Goal: Task Accomplishment & Management: Manage account settings

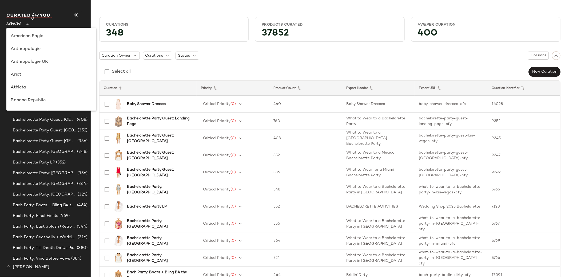
click at [12, 25] on span "Revolve" at bounding box center [13, 23] width 15 height 10
click at [40, 53] on div "GAP" at bounding box center [51, 52] width 81 height 6
type input "**"
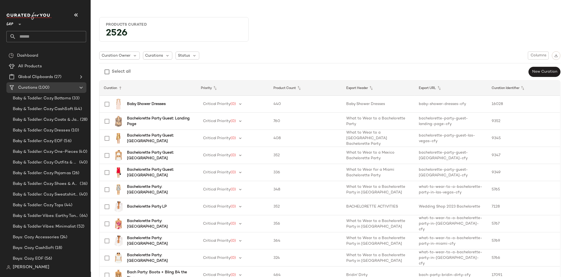
scroll to position [257, 0]
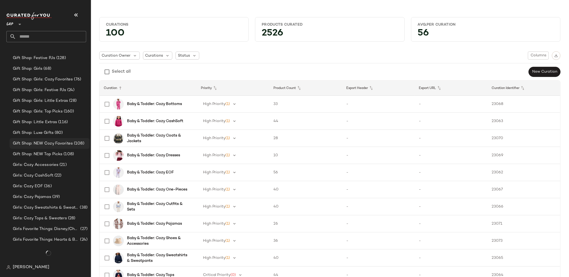
scroll to position [382, 0]
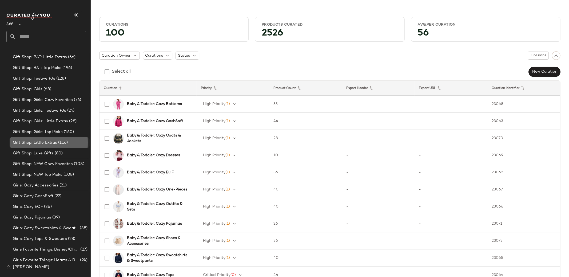
click at [56, 143] on span "Gift Shop: Little Extras" at bounding box center [35, 143] width 44 height 6
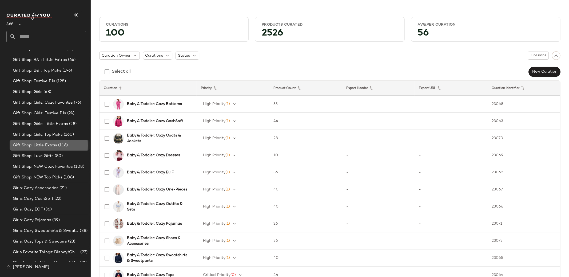
scroll to position [358, 0]
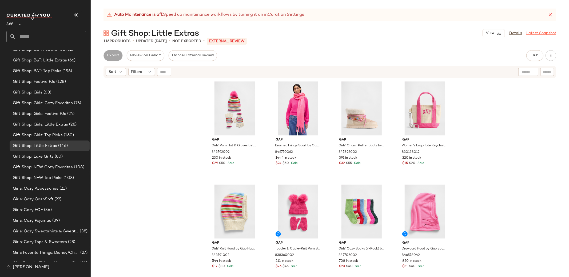
click at [538, 32] on link "Latest Snapshot" at bounding box center [542, 33] width 30 height 6
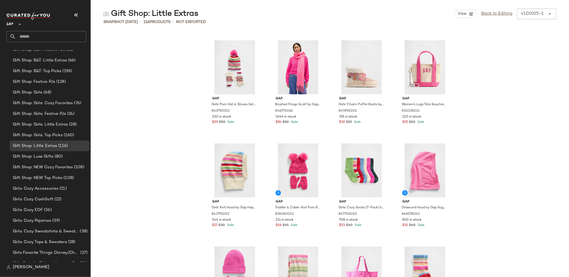
click at [540, 13] on div "v101025-1 ******" at bounding box center [531, 14] width 29 height 11
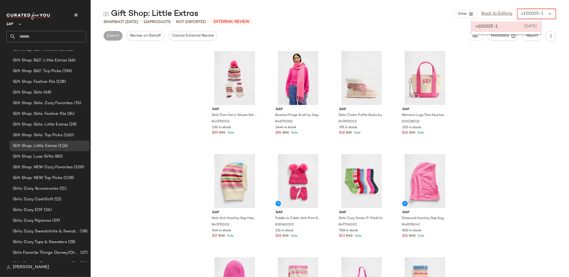
click at [551, 14] on icon at bounding box center [550, 14] width 6 height 6
click at [149, 149] on div "Gap Girls' Pom Hat & Gloves Set by Gap Happy Stripe Size S/M 843792002 230 in s…" at bounding box center [330, 162] width 479 height 229
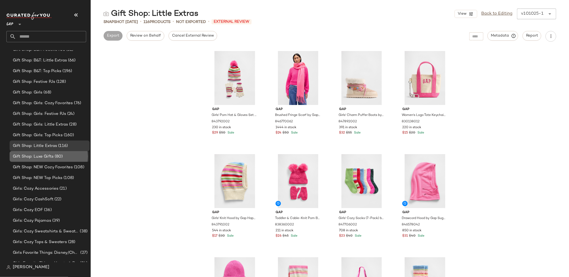
click at [49, 155] on span "Gift Shop: Luxe Gifts" at bounding box center [33, 156] width 41 height 6
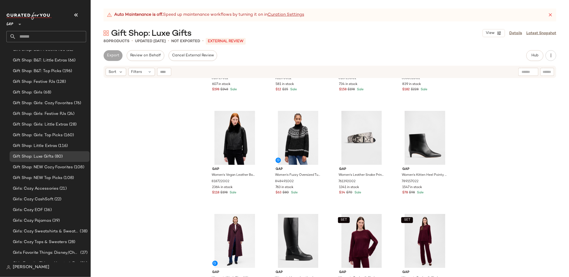
scroll to position [1850, 0]
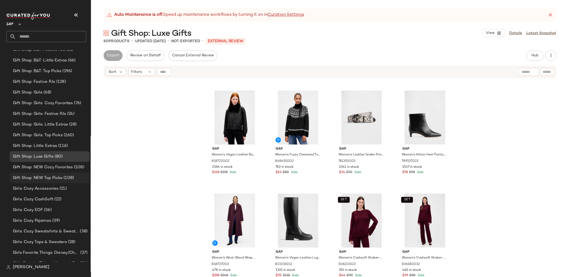
click at [49, 175] on span "Gift Shop: NEW Top Picks" at bounding box center [38, 178] width 50 height 6
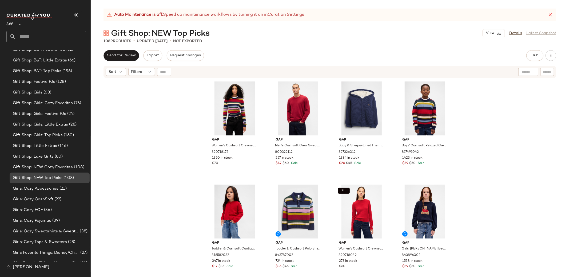
scroll to position [357, 0]
click at [64, 165] on div "Gift Shop: NEW Cozy Favorites (108)" at bounding box center [50, 168] width 80 height 11
click at [60, 170] on span "Gift Shop: NEW Cozy Favorites" at bounding box center [43, 169] width 60 height 6
click at [58, 169] on span "Gift Shop: NEW Cozy Favorites" at bounding box center [43, 169] width 60 height 6
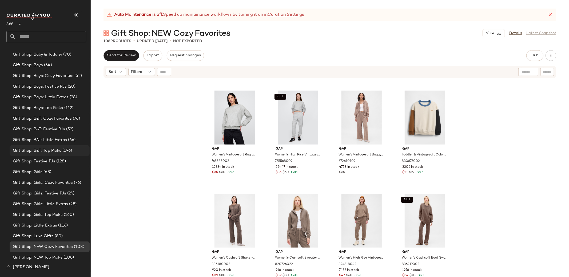
scroll to position [283, 0]
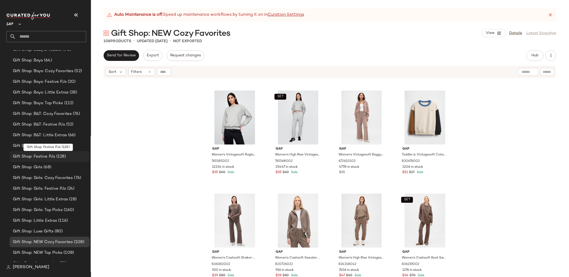
click at [69, 155] on div "Gift Shop: Festive PJs (128)" at bounding box center [49, 156] width 76 height 6
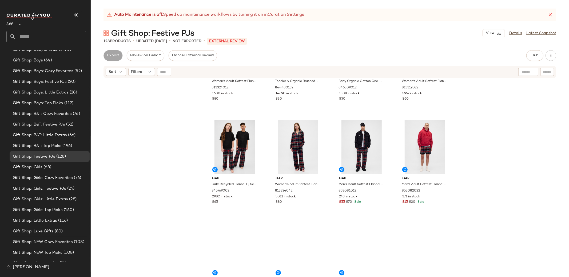
scroll to position [3086, 0]
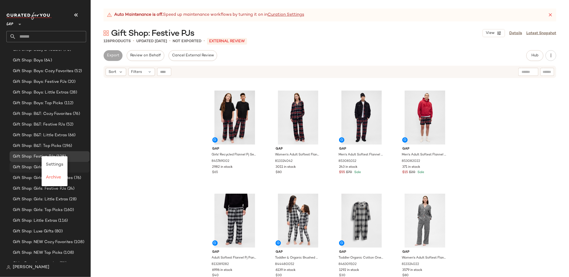
drag, startPoint x: 52, startPoint y: 163, endPoint x: 48, endPoint y: 166, distance: 5.3
click at [52, 163] on span "Settings" at bounding box center [54, 164] width 17 height 5
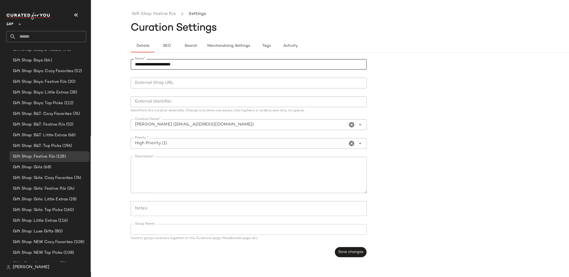
drag, startPoint x: 157, startPoint y: 65, endPoint x: 201, endPoint y: 65, distance: 43.8
click at [157, 65] on input "**********" at bounding box center [249, 64] width 236 height 11
type input "**********"
click at [357, 253] on span "Save changes" at bounding box center [350, 252] width 25 height 4
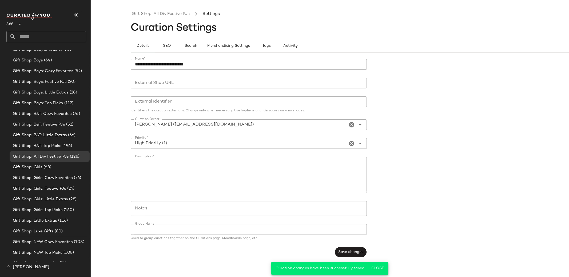
drag, startPoint x: 155, startPoint y: 15, endPoint x: 152, endPoint y: 18, distance: 4.3
click at [155, 15] on link "Gift Shop: All Div Festive PJs" at bounding box center [161, 14] width 58 height 7
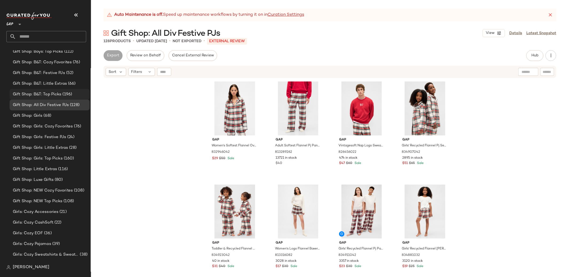
scroll to position [336, 0]
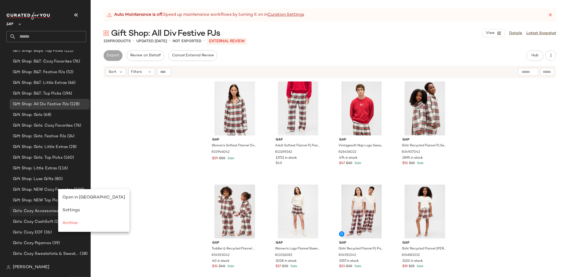
click at [69, 209] on span "Settings" at bounding box center [70, 210] width 17 height 5
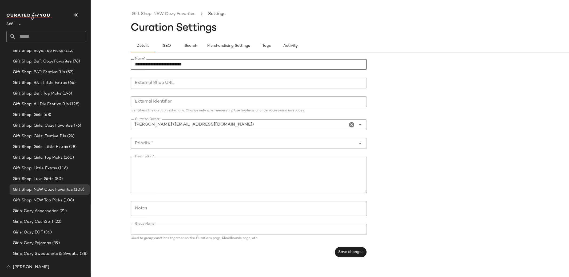
drag, startPoint x: 168, startPoint y: 64, endPoint x: 158, endPoint y: 65, distance: 10.0
click at [158, 65] on input "**********" at bounding box center [249, 64] width 236 height 11
type input "**********"
click at [349, 250] on span "Save changes" at bounding box center [350, 252] width 25 height 4
drag, startPoint x: 149, startPoint y: 144, endPoint x: 150, endPoint y: 147, distance: 3.3
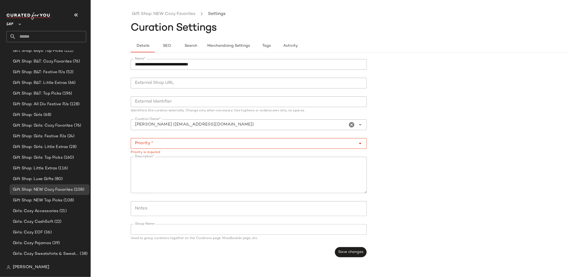
click at [149, 144] on input "Priority *" at bounding box center [244, 143] width 226 height 6
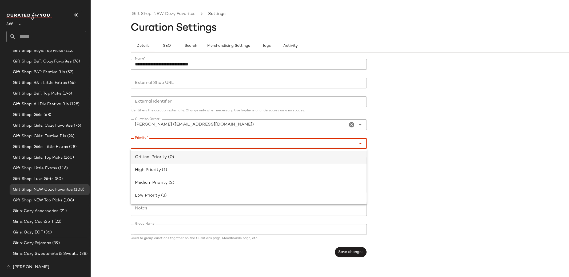
click at [153, 159] on div "Critical Priority (0)" at bounding box center [249, 157] width 228 height 6
type input "**********"
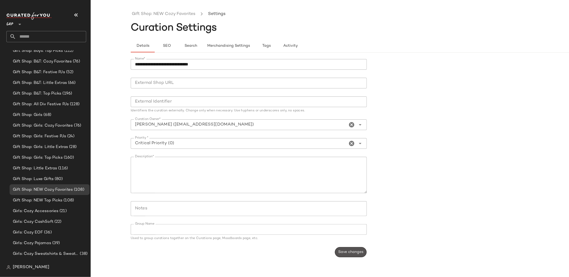
drag, startPoint x: 347, startPoint y: 253, endPoint x: 345, endPoint y: 254, distance: 2.7
click at [347, 253] on span "Save changes" at bounding box center [350, 252] width 25 height 4
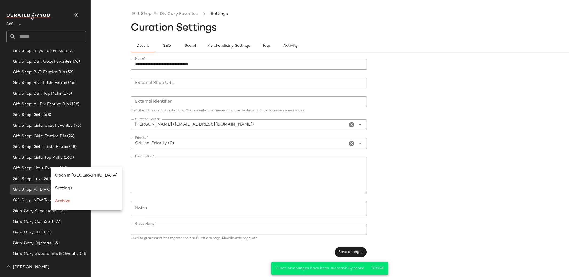
click at [63, 189] on span "Settings" at bounding box center [63, 188] width 17 height 5
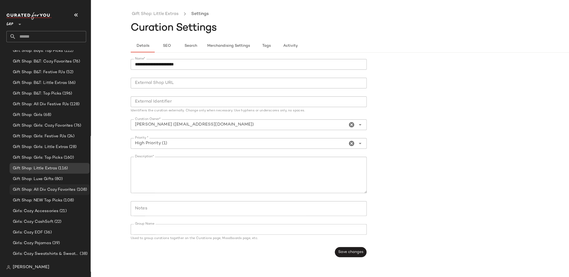
click at [47, 189] on span "Gift Shop: All Div Cozy Favorites" at bounding box center [44, 190] width 63 height 6
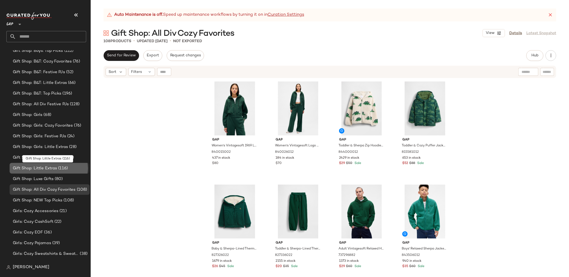
click at [55, 168] on span "Gift Shop: Little Extras" at bounding box center [35, 168] width 44 height 6
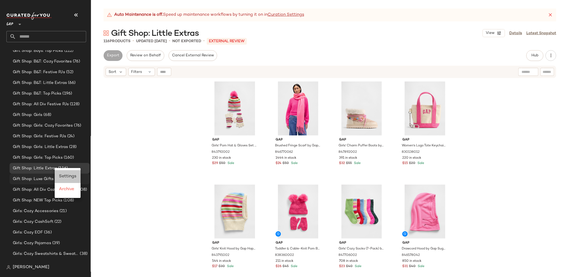
click at [66, 174] on span "Settings" at bounding box center [67, 176] width 17 height 5
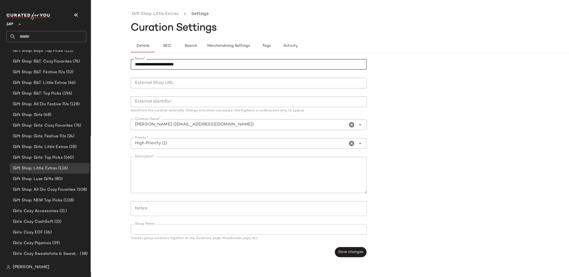
click at [156, 64] on input "**********" at bounding box center [249, 64] width 236 height 11
type input "**********"
drag, startPoint x: 365, startPoint y: 252, endPoint x: 360, endPoint y: 254, distance: 4.7
click at [365, 252] on button "Save changes" at bounding box center [351, 252] width 32 height 10
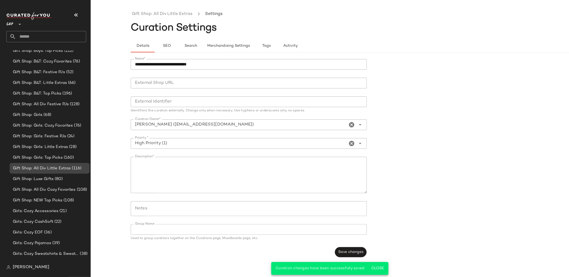
click at [36, 170] on span "Gift Shop: All Div Little Extras" at bounding box center [42, 168] width 58 height 6
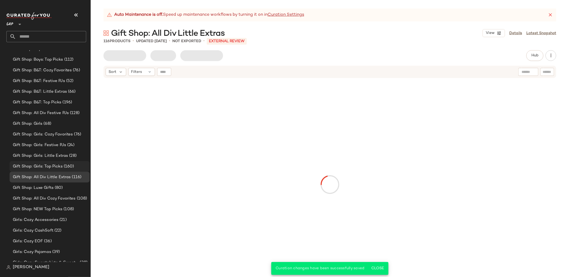
scroll to position [325, 0]
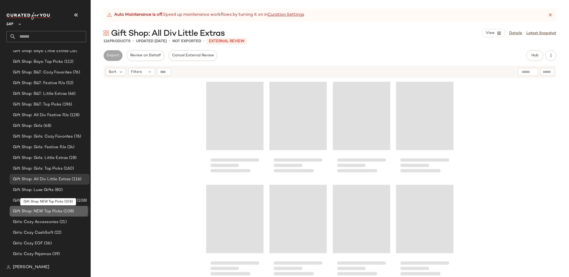
click at [52, 211] on span "Gift Shop: NEW Top Picks" at bounding box center [38, 211] width 50 height 6
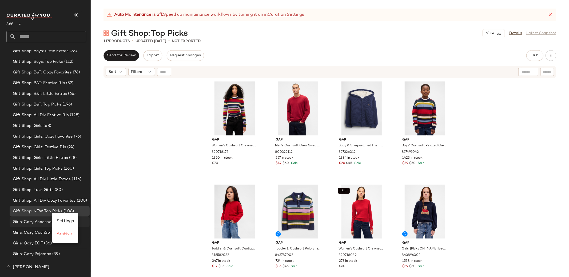
drag, startPoint x: 69, startPoint y: 224, endPoint x: 66, endPoint y: 224, distance: 3.5
click at [69, 224] on div "Settings" at bounding box center [65, 221] width 17 height 6
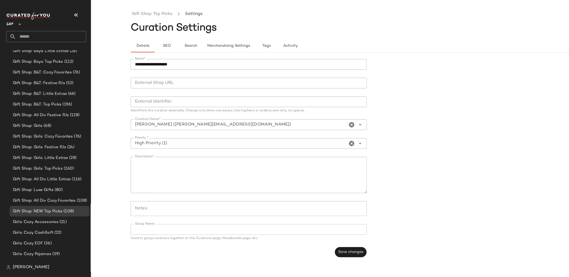
click at [157, 66] on input "**********" at bounding box center [249, 64] width 236 height 11
type input "**********"
click at [353, 251] on span "Save changes" at bounding box center [350, 252] width 25 height 4
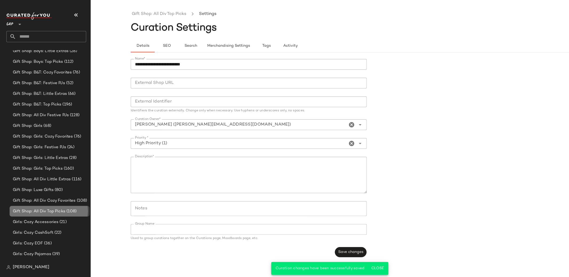
click at [48, 212] on span "Gift Shop: All Div Top Picks" at bounding box center [39, 211] width 53 height 6
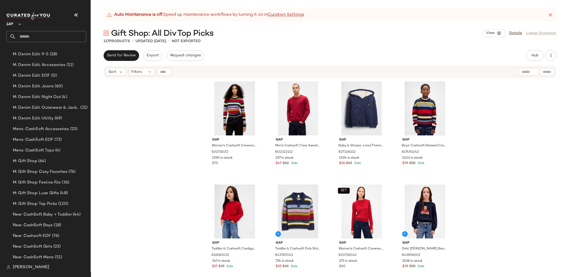
scroll to position [610, 0]
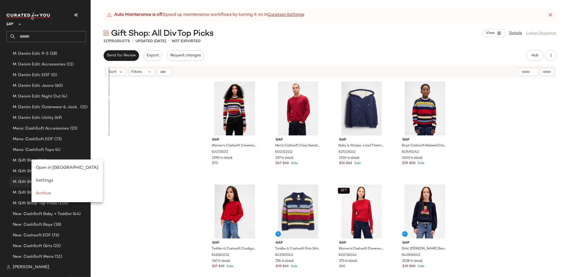
drag, startPoint x: 50, startPoint y: 183, endPoint x: 47, endPoint y: 183, distance: 3.2
click at [50, 183] on div "Settings" at bounding box center [67, 180] width 63 height 6
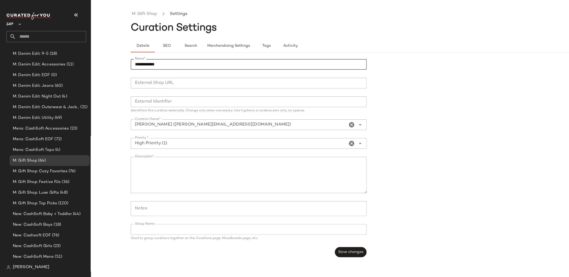
drag, startPoint x: 142, startPoint y: 64, endPoint x: 121, endPoint y: 65, distance: 20.8
click at [121, 65] on div "**********" at bounding box center [284, 143] width 569 height 268
click at [171, 64] on input "*********" at bounding box center [249, 64] width 236 height 11
type input "**********"
click at [349, 249] on button "Save changes" at bounding box center [351, 252] width 32 height 10
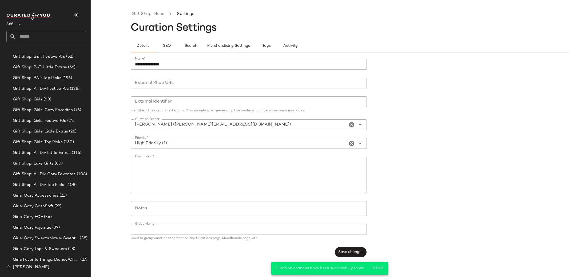
scroll to position [348, 0]
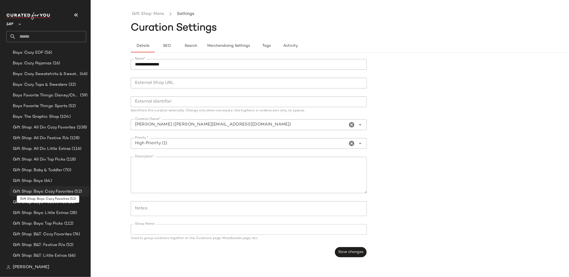
scroll to position [206, 0]
click at [28, 170] on span "Gift Shop: Baby & Toddler" at bounding box center [38, 170] width 50 height 6
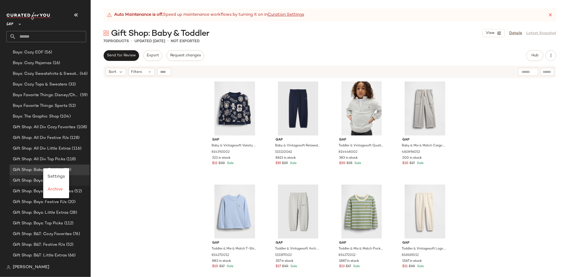
click at [59, 177] on span "Settings" at bounding box center [56, 176] width 17 height 5
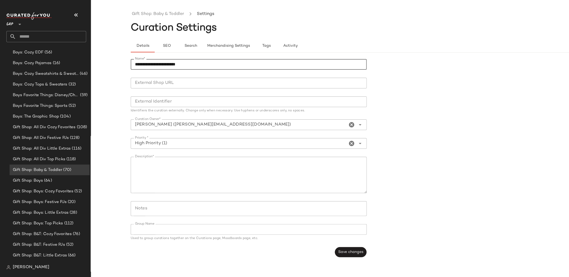
drag, startPoint x: 187, startPoint y: 64, endPoint x: 201, endPoint y: 65, distance: 14.2
click at [160, 64] on input "**********" at bounding box center [249, 64] width 236 height 11
type input "**********"
click at [359, 252] on span "Save changes" at bounding box center [350, 252] width 25 height 4
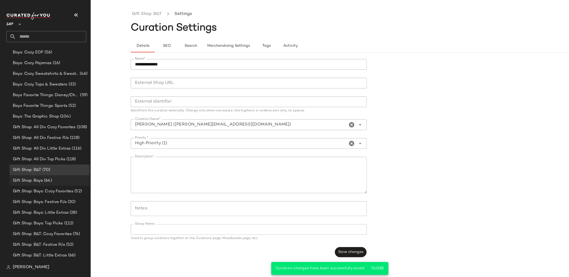
click at [42, 181] on span "Gift Shop: Boys" at bounding box center [28, 180] width 30 height 6
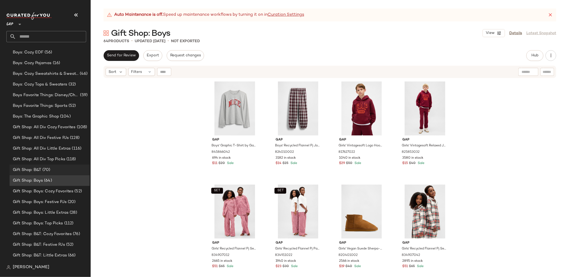
click at [45, 168] on span "(70)" at bounding box center [45, 170] width 9 height 6
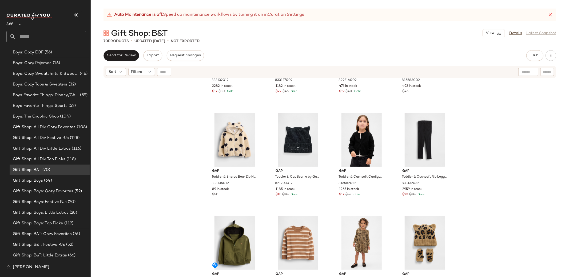
scroll to position [883, 0]
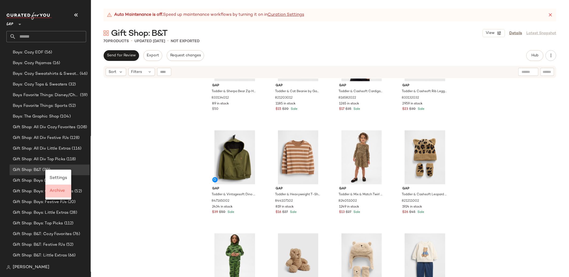
click at [65, 193] on div "Archive" at bounding box center [58, 191] width 17 height 6
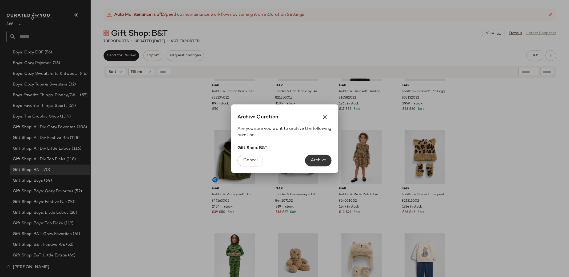
drag, startPoint x: 323, startPoint y: 160, endPoint x: 326, endPoint y: 160, distance: 3.2
click at [323, 160] on span "Archive" at bounding box center [318, 160] width 15 height 5
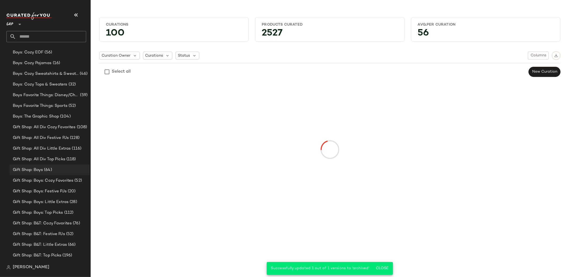
scroll to position [205, 0]
click at [34, 170] on span "Gift Shop: Boys" at bounding box center [28, 171] width 30 height 6
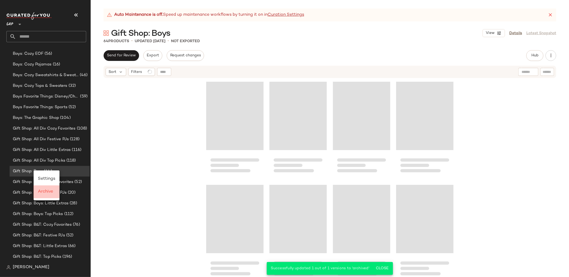
click at [48, 191] on span "Archive" at bounding box center [45, 191] width 15 height 5
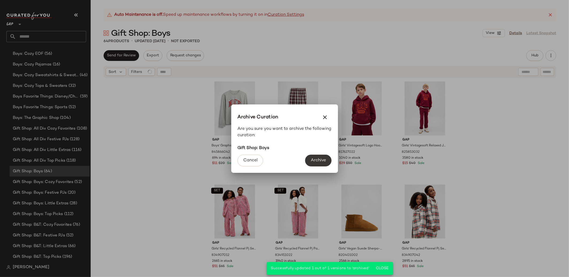
click at [320, 157] on button "Archive" at bounding box center [318, 161] width 26 height 12
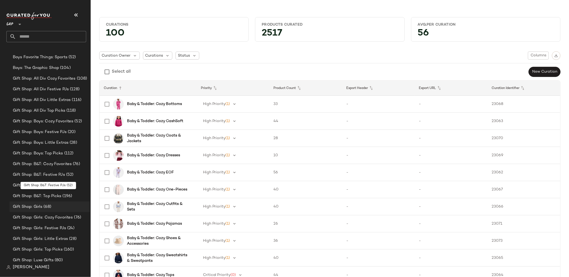
scroll to position [278, 0]
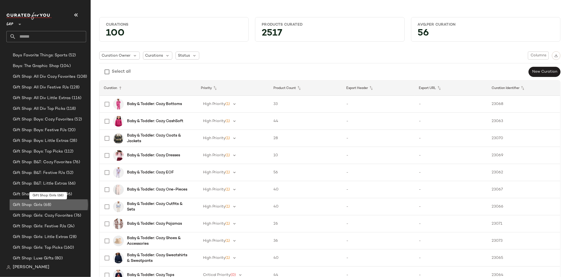
click at [51, 204] on span "(68)" at bounding box center [46, 205] width 9 height 6
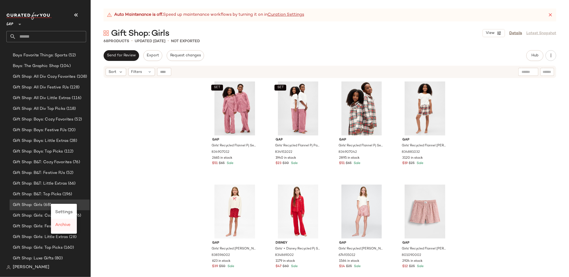
click at [67, 226] on span "Archive" at bounding box center [62, 225] width 15 height 5
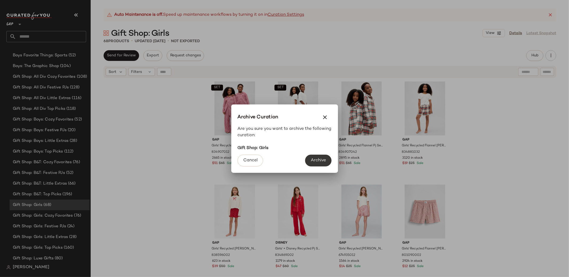
click at [319, 155] on button "Archive" at bounding box center [318, 161] width 26 height 12
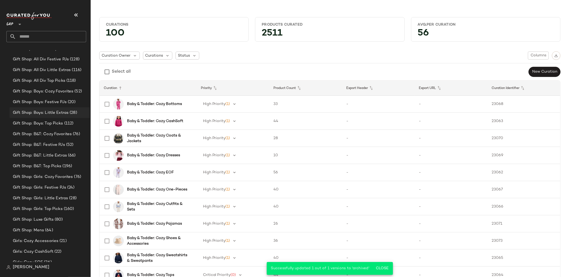
scroll to position [286, 0]
drag, startPoint x: 70, startPoint y: 227, endPoint x: 68, endPoint y: 230, distance: 2.9
click at [69, 227] on span "Settings" at bounding box center [63, 226] width 17 height 5
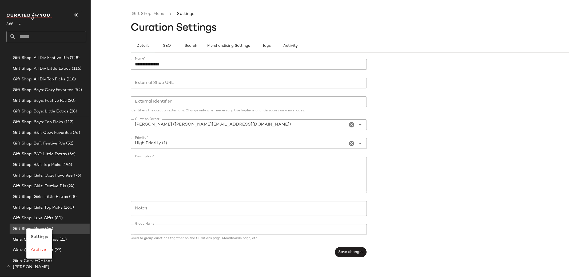
click at [67, 224] on div "Gift Shop: Mens (64)" at bounding box center [50, 228] width 80 height 11
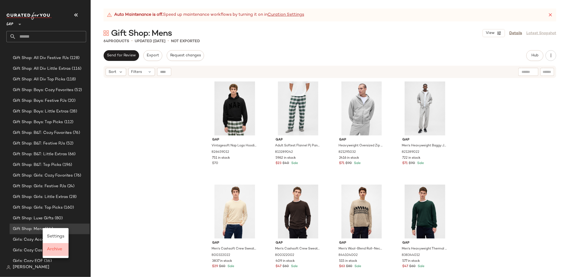
click at [52, 250] on span "Archive" at bounding box center [54, 249] width 15 height 5
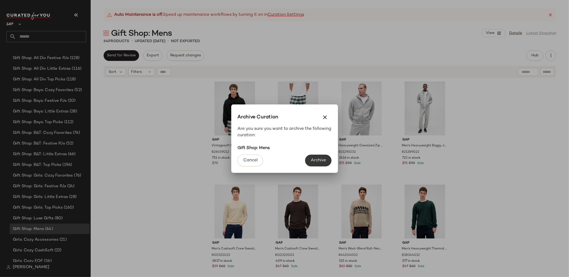
click at [318, 162] on span "Archive" at bounding box center [318, 160] width 15 height 5
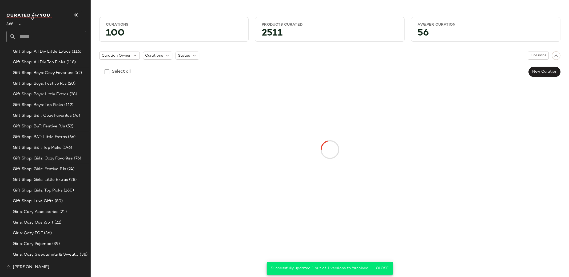
scroll to position [286, 0]
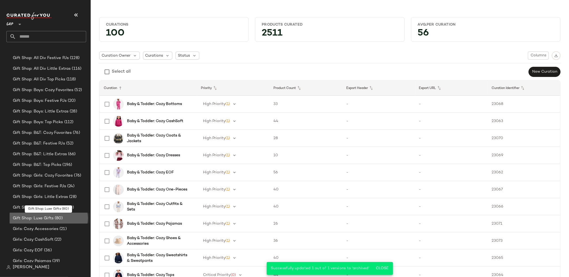
click at [42, 217] on span "Gift Shop: Luxe Gifts" at bounding box center [33, 218] width 41 height 6
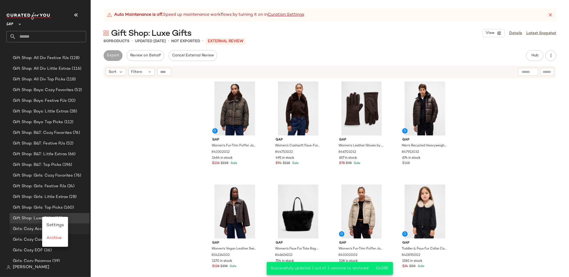
click at [53, 225] on span "Settings" at bounding box center [54, 225] width 17 height 5
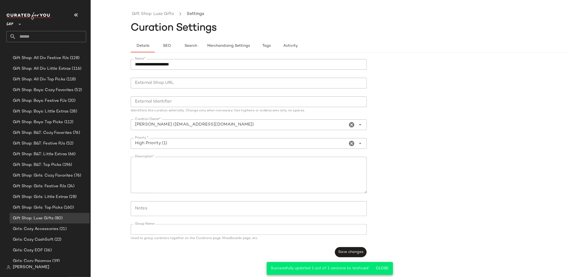
drag, startPoint x: 158, startPoint y: 65, endPoint x: 192, endPoint y: 68, distance: 34.8
click at [158, 65] on input "**********" at bounding box center [249, 64] width 236 height 11
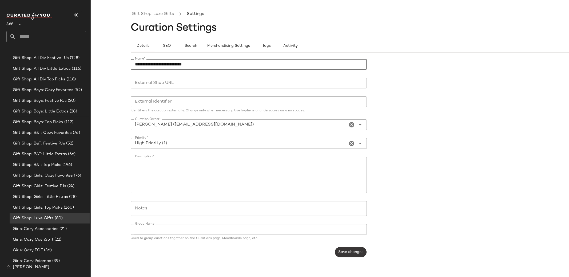
type input "**********"
click at [359, 255] on button "Save changes" at bounding box center [351, 252] width 32 height 10
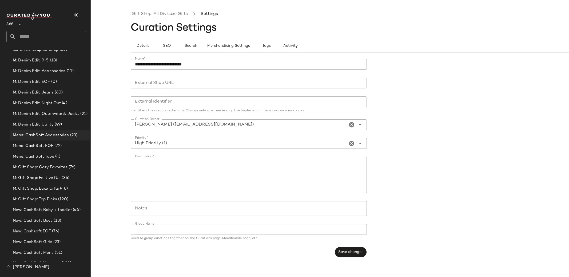
scroll to position [573, 0]
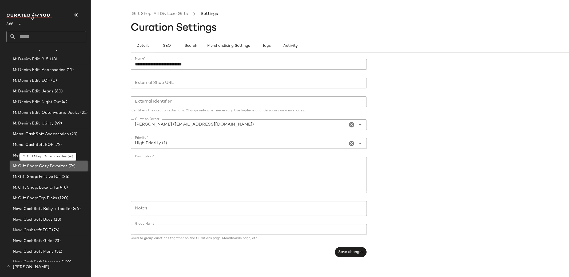
click at [46, 167] on span "M: Gift Shop: Cozy Favorites" at bounding box center [40, 166] width 55 height 6
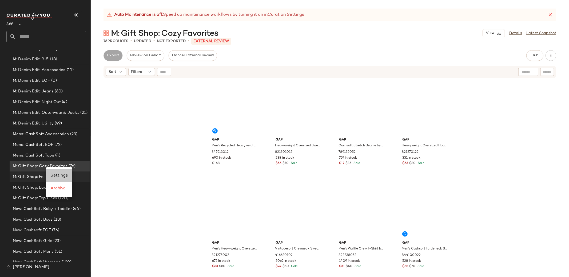
drag, startPoint x: 56, startPoint y: 175, endPoint x: 53, endPoint y: 175, distance: 3.5
click at [56, 175] on span "Settings" at bounding box center [58, 175] width 17 height 5
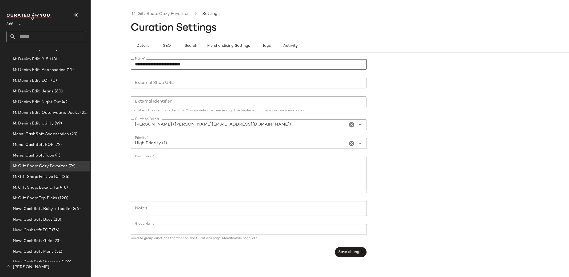
drag, startPoint x: 142, startPoint y: 64, endPoint x: 150, endPoint y: 66, distance: 8.2
click at [112, 62] on div "**********" at bounding box center [284, 143] width 569 height 268
drag, startPoint x: 157, startPoint y: 63, endPoint x: 169, endPoint y: 64, distance: 12.1
click at [157, 63] on input "**********" at bounding box center [249, 64] width 236 height 11
type input "**********"
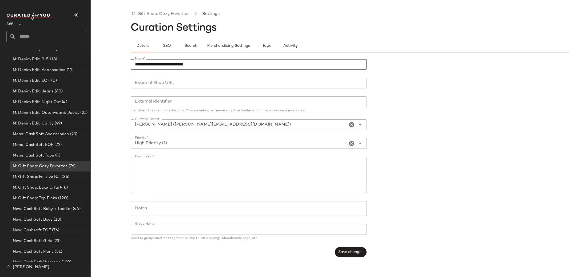
click at [347, 248] on button "Save changes" at bounding box center [351, 252] width 32 height 10
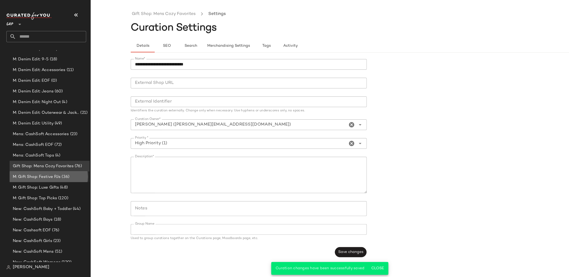
click at [47, 179] on span "M: Gift Shop: Festive PJs" at bounding box center [37, 177] width 48 height 6
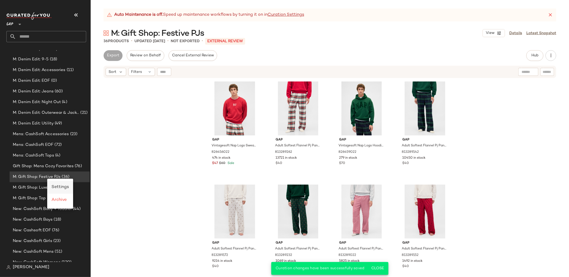
click at [59, 185] on span "Settings" at bounding box center [60, 187] width 17 height 5
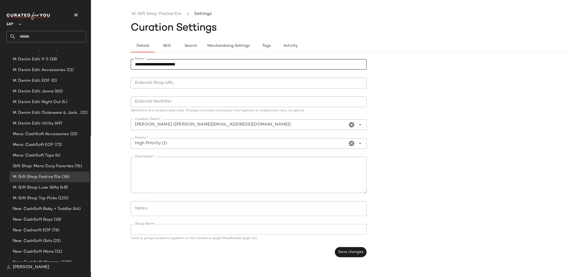
drag, startPoint x: 141, startPoint y: 65, endPoint x: 166, endPoint y: 66, distance: 24.9
click at [115, 63] on div "**********" at bounding box center [284, 143] width 569 height 268
drag, startPoint x: 158, startPoint y: 65, endPoint x: 325, endPoint y: 69, distance: 167.4
click at [158, 65] on input "**********" at bounding box center [249, 64] width 236 height 11
type input "**********"
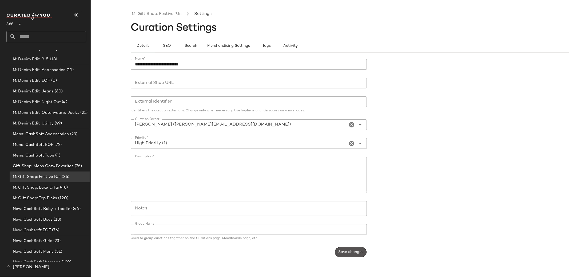
drag, startPoint x: 348, startPoint y: 248, endPoint x: 353, endPoint y: 248, distance: 5.1
click at [348, 248] on button "Save changes" at bounding box center [351, 252] width 32 height 10
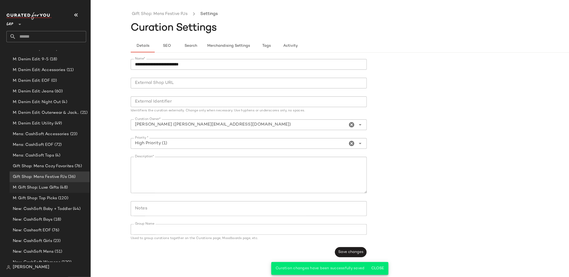
click at [37, 185] on span "M: Gift Shop: Luxe Gifts" at bounding box center [36, 187] width 46 height 6
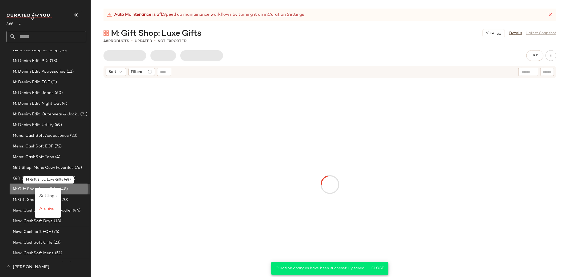
scroll to position [572, 0]
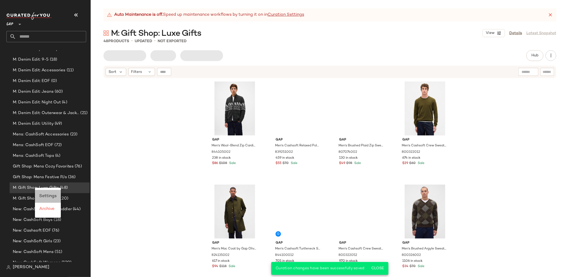
click at [47, 196] on span "Settings" at bounding box center [47, 196] width 17 height 5
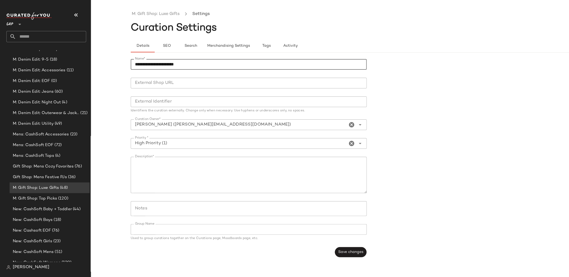
drag, startPoint x: 141, startPoint y: 65, endPoint x: 124, endPoint y: 64, distance: 16.5
click at [124, 64] on div "**********" at bounding box center [284, 143] width 569 height 268
drag, startPoint x: 155, startPoint y: 65, endPoint x: 172, endPoint y: 65, distance: 16.6
click at [156, 65] on input "**********" at bounding box center [249, 64] width 236 height 11
drag, startPoint x: 169, startPoint y: 65, endPoint x: 212, endPoint y: 63, distance: 43.0
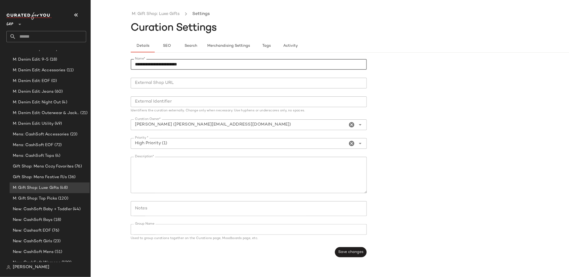
click at [169, 65] on input "**********" at bounding box center [249, 64] width 236 height 11
type input "**********"
drag, startPoint x: 353, startPoint y: 254, endPoint x: 351, endPoint y: 261, distance: 6.7
click at [353, 254] on button "Save changes" at bounding box center [351, 252] width 32 height 10
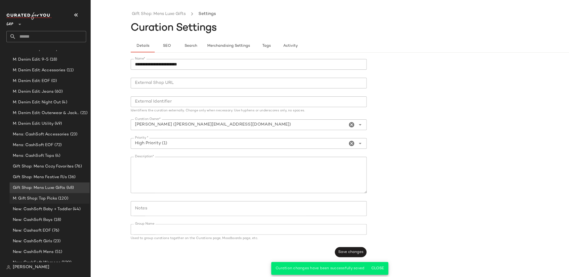
click at [35, 195] on span "M: Gift Shop: Top Picks" at bounding box center [35, 198] width 44 height 6
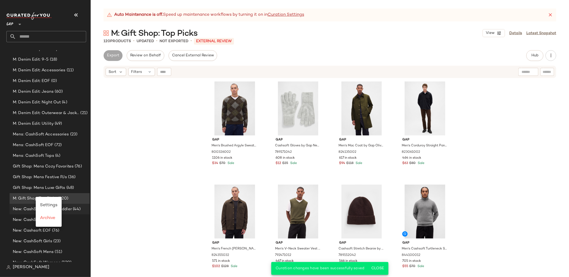
click at [54, 205] on span "Settings" at bounding box center [48, 205] width 17 height 5
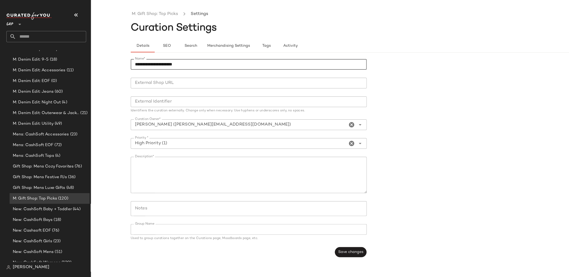
drag, startPoint x: 142, startPoint y: 65, endPoint x: 111, endPoint y: 63, distance: 30.7
click at [111, 63] on div "**********" at bounding box center [284, 143] width 569 height 268
click at [158, 64] on input "**********" at bounding box center [249, 64] width 236 height 11
type input "**********"
drag, startPoint x: 341, startPoint y: 250, endPoint x: 330, endPoint y: 227, distance: 25.8
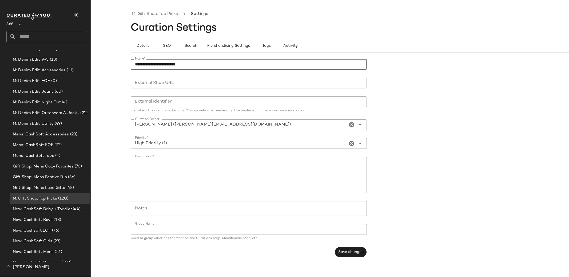
click at [341, 250] on span "Save changes" at bounding box center [350, 252] width 25 height 4
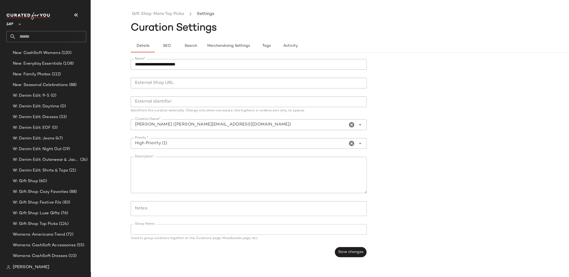
scroll to position [783, 0]
click at [60, 180] on div "W: Gift Shop (60)" at bounding box center [49, 180] width 76 height 6
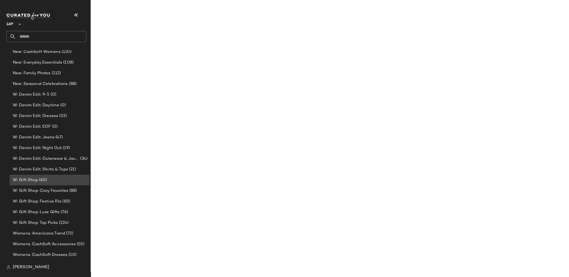
click at [45, 179] on span "(60)" at bounding box center [42, 180] width 9 height 6
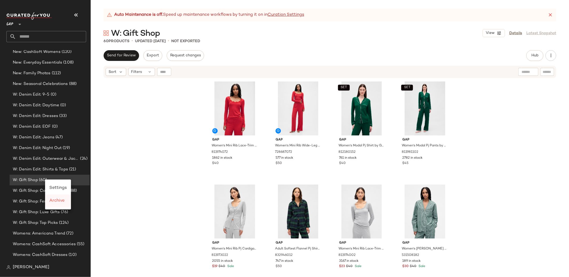
click at [52, 202] on span "Archive" at bounding box center [56, 200] width 15 height 5
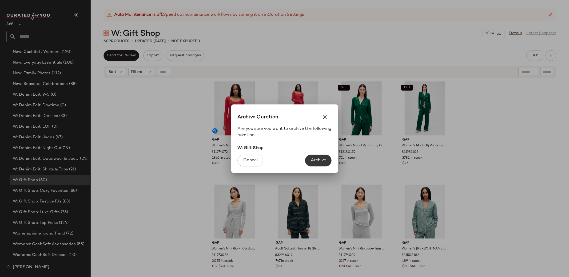
click at [322, 159] on span "Archive" at bounding box center [318, 160] width 15 height 5
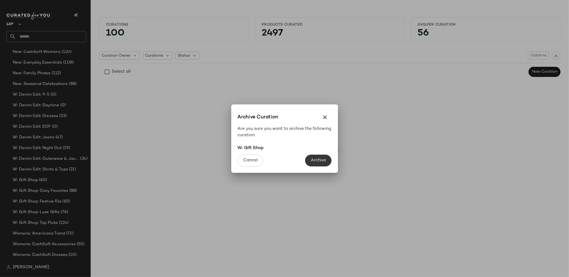
scroll to position [800, 0]
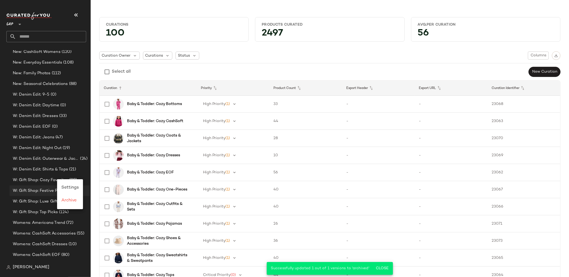
click at [68, 186] on span "Settings" at bounding box center [69, 187] width 17 height 5
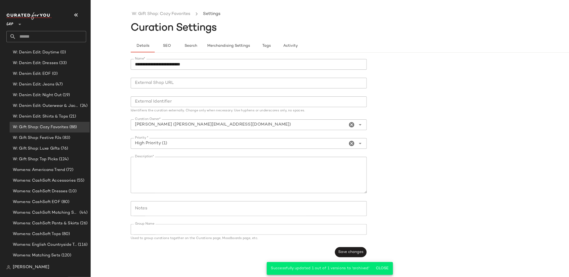
scroll to position [845, 0]
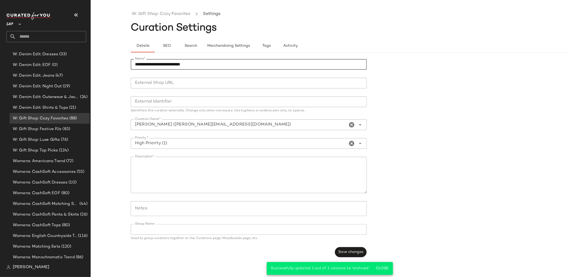
drag, startPoint x: 142, startPoint y: 63, endPoint x: 113, endPoint y: 61, distance: 28.3
click at [113, 61] on div "**********" at bounding box center [284, 143] width 569 height 268
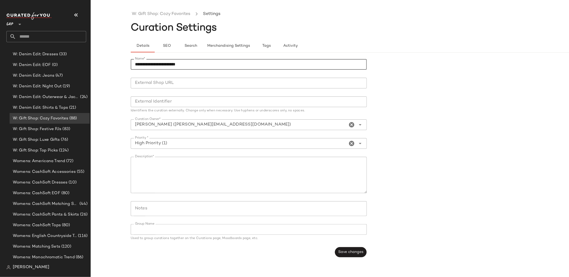
drag, startPoint x: 157, startPoint y: 65, endPoint x: 205, endPoint y: 66, distance: 48.0
click at [157, 65] on input "**********" at bounding box center [249, 64] width 236 height 11
type input "**********"
click at [355, 252] on span "Save changes" at bounding box center [350, 252] width 25 height 4
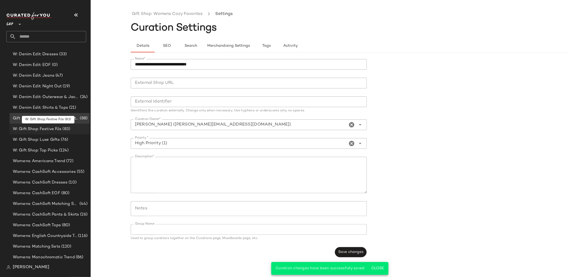
click at [28, 129] on span "W: Gift Shop: Festive PJs" at bounding box center [37, 129] width 49 height 6
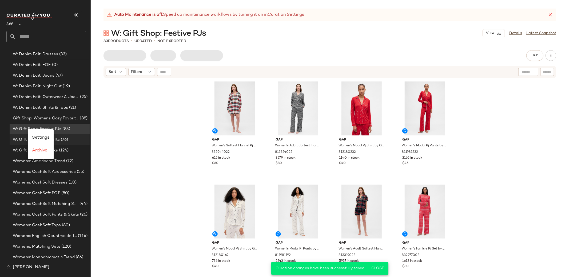
click at [34, 136] on span "Settings" at bounding box center [40, 137] width 17 height 5
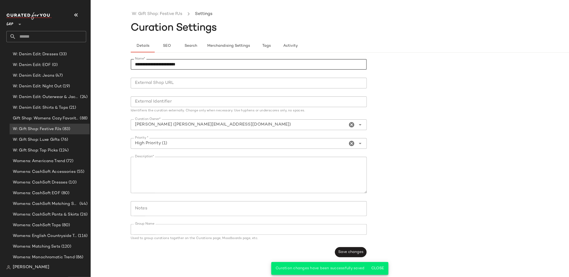
click at [143, 65] on input "**********" at bounding box center [249, 64] width 236 height 11
drag, startPoint x: 141, startPoint y: 65, endPoint x: 114, endPoint y: 62, distance: 27.8
click at [111, 62] on div "**********" at bounding box center [284, 143] width 569 height 268
click at [159, 64] on input "**********" at bounding box center [249, 64] width 236 height 11
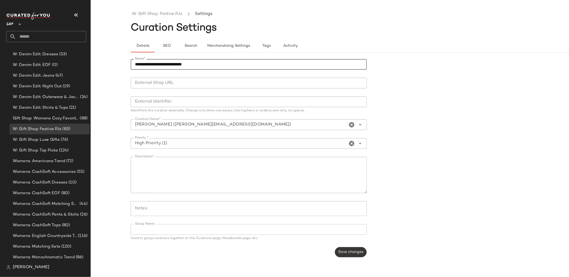
type input "**********"
click at [349, 252] on span "Save changes" at bounding box center [350, 252] width 25 height 4
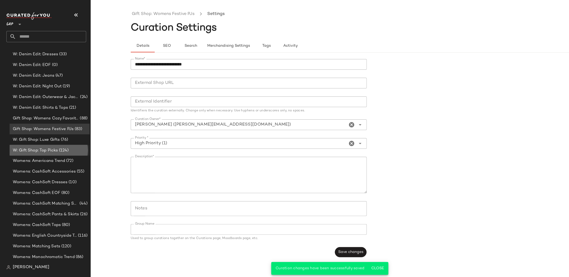
click at [39, 146] on div "W: Gift Shop: Top Picks (124)" at bounding box center [50, 150] width 80 height 11
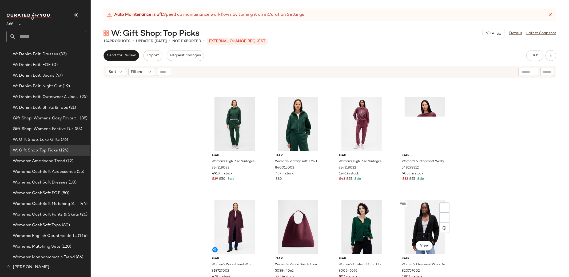
scroll to position [2103, 0]
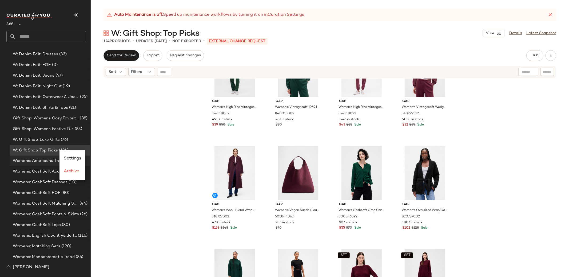
click at [65, 157] on span "Settings" at bounding box center [72, 158] width 17 height 5
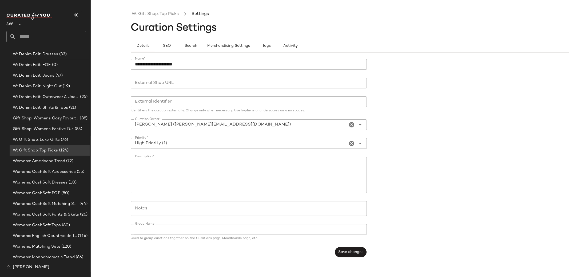
drag, startPoint x: 142, startPoint y: 65, endPoint x: 102, endPoint y: 61, distance: 40.2
click at [102, 61] on div "**********" at bounding box center [284, 143] width 569 height 268
click at [158, 65] on input "**********" at bounding box center [249, 64] width 236 height 11
type input "**********"
click at [354, 252] on span "Save changes" at bounding box center [350, 252] width 25 height 4
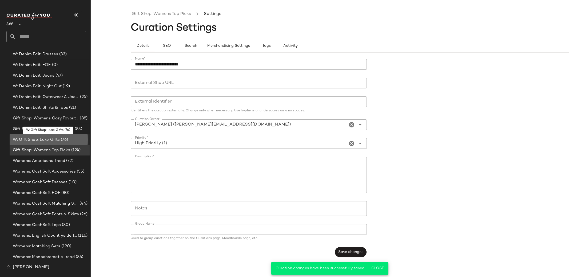
click at [37, 138] on span "W: Gift Shop: Luxe Gifts" at bounding box center [36, 140] width 47 height 6
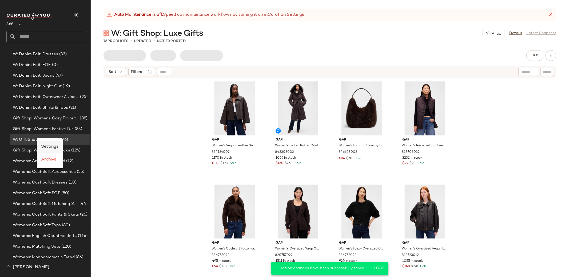
click at [42, 145] on span "Settings" at bounding box center [49, 146] width 17 height 5
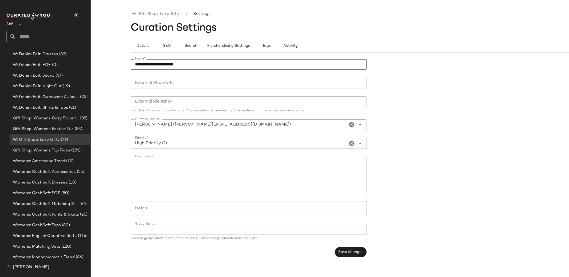
drag, startPoint x: 142, startPoint y: 65, endPoint x: 98, endPoint y: 60, distance: 43.7
click at [99, 60] on div "**********" at bounding box center [284, 143] width 569 height 268
drag, startPoint x: 157, startPoint y: 64, endPoint x: 202, endPoint y: 65, distance: 44.9
click at [157, 64] on input "**********" at bounding box center [249, 64] width 236 height 11
type input "**********"
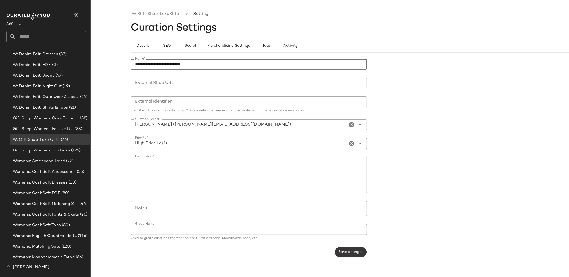
click at [346, 252] on span "Save changes" at bounding box center [350, 252] width 25 height 4
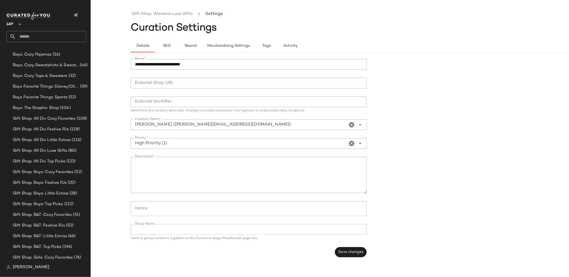
scroll to position [212, 0]
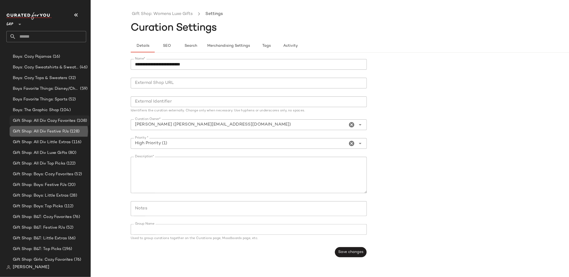
click at [47, 126] on div "Gift Shop: All Div Festive PJs (128)" at bounding box center [50, 131] width 80 height 11
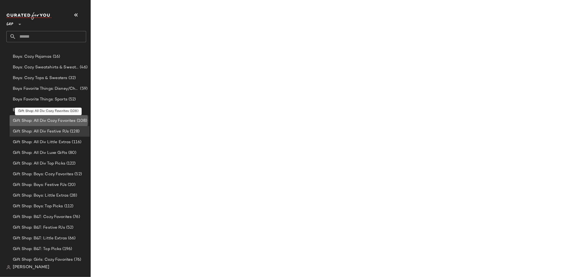
click at [48, 119] on span "Gift Shop: All Div Cozy Favorites" at bounding box center [44, 121] width 63 height 6
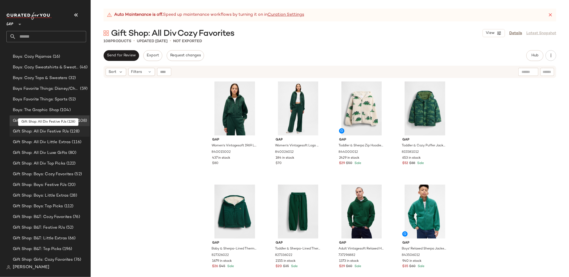
click at [40, 132] on span "Gift Shop: All Div Festive PJs" at bounding box center [41, 131] width 56 height 6
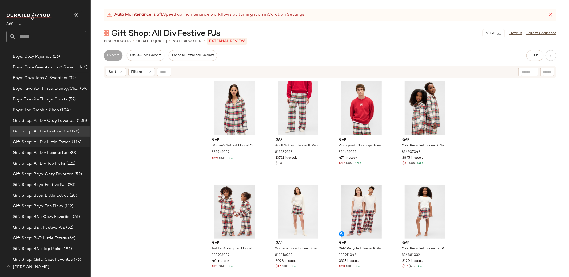
click at [42, 145] on div "Gift Shop: All Div Little Extras (116)" at bounding box center [50, 142] width 80 height 11
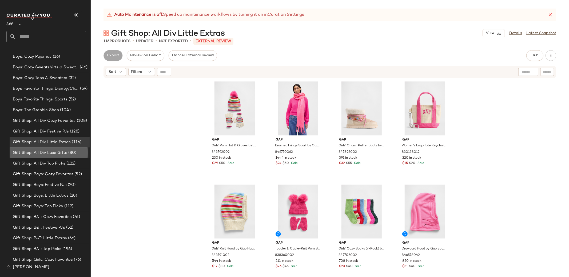
click at [45, 152] on span "Gift Shop: All Div Luxe Gifts" at bounding box center [40, 153] width 54 height 6
click at [61, 152] on span "Gift Shop: All Div Luxe Gifts" at bounding box center [40, 153] width 54 height 6
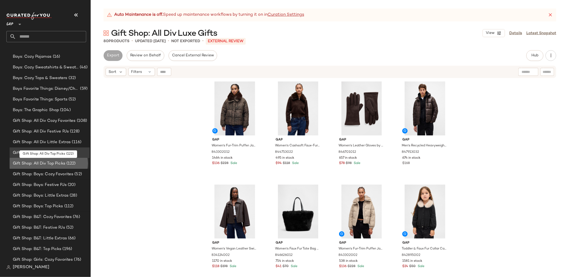
click at [58, 163] on span "Gift Shop: All Div Top Picks" at bounding box center [39, 163] width 53 height 6
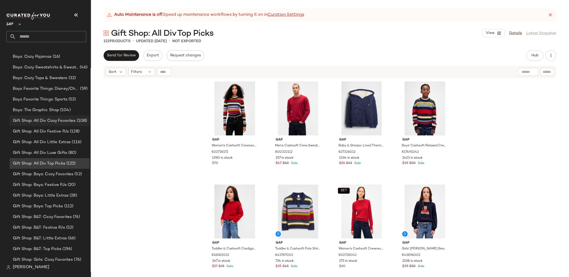
click at [58, 123] on span "Gift Shop: All Div Cozy Favorites" at bounding box center [44, 121] width 63 height 6
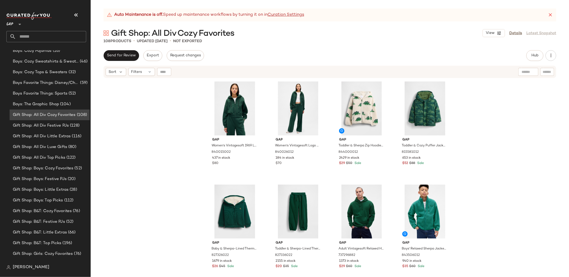
scroll to position [218, 0]
click at [47, 125] on span "Gift Shop: All Div Festive PJs" at bounding box center [41, 126] width 56 height 6
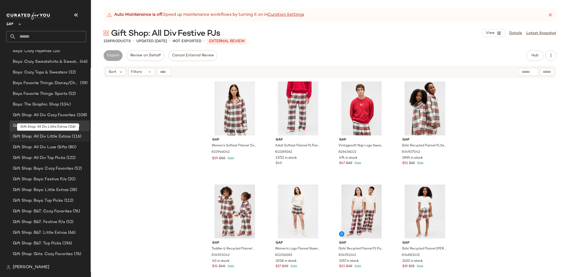
click at [46, 135] on span "Gift Shop: All Div Little Extras" at bounding box center [42, 136] width 58 height 6
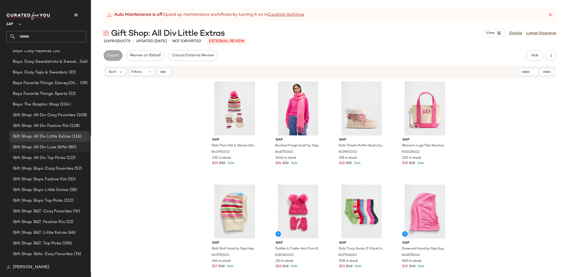
click at [47, 147] on span "Gift Shop: All Div Luxe Gifts" at bounding box center [40, 147] width 54 height 6
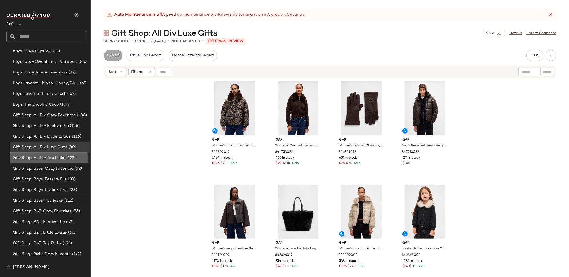
click at [49, 153] on div "Gift Shop: All Div Top Picks (122)" at bounding box center [50, 157] width 80 height 11
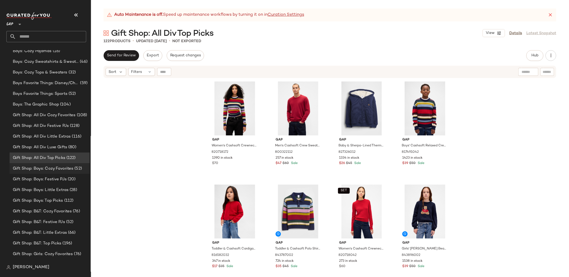
click at [54, 164] on div "Gift Shop: Boys: Cozy Favorites (52)" at bounding box center [50, 168] width 80 height 11
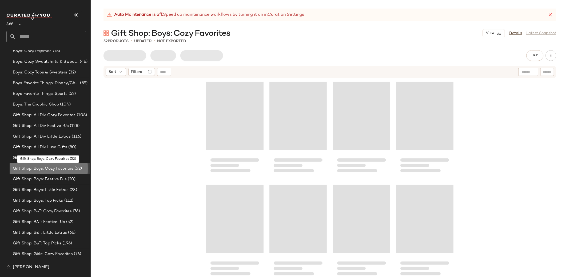
click at [55, 170] on span "Gift Shop: Boys: Cozy Favorites" at bounding box center [43, 168] width 61 height 6
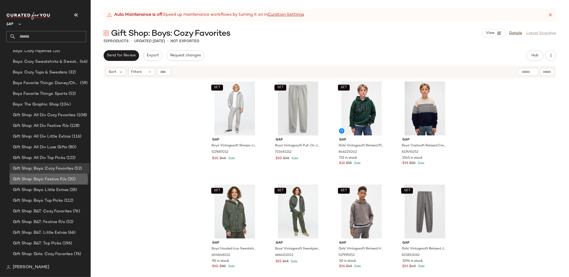
click at [47, 177] on span "Gift Shop: Boys: Festive PJs" at bounding box center [40, 179] width 54 height 6
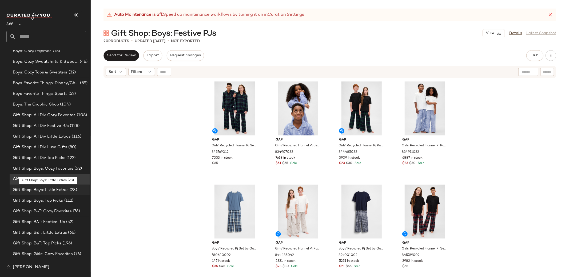
click at [46, 191] on span "Gift Shop: Boys: Little Extras" at bounding box center [41, 190] width 56 height 6
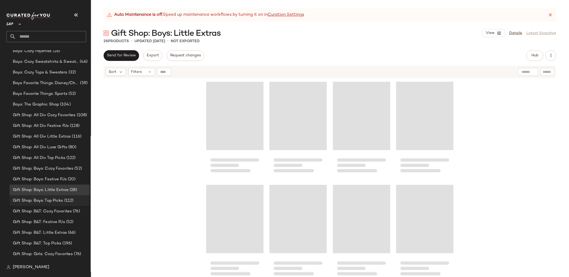
click at [47, 201] on span "Gift Shop: Boys: Top Picks" at bounding box center [38, 200] width 50 height 6
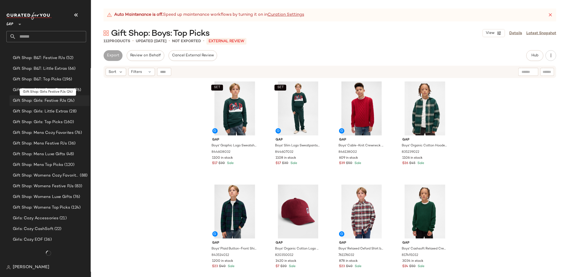
scroll to position [381, 0]
click at [53, 199] on span "Gift Shop: Womens Luxe Gifts" at bounding box center [42, 198] width 59 height 6
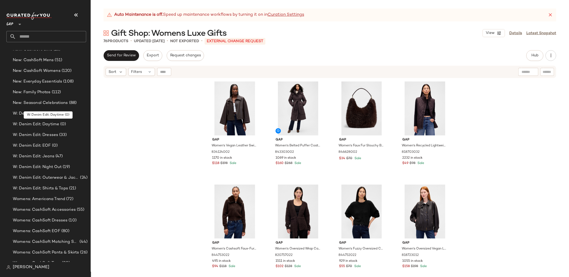
scroll to position [845, 0]
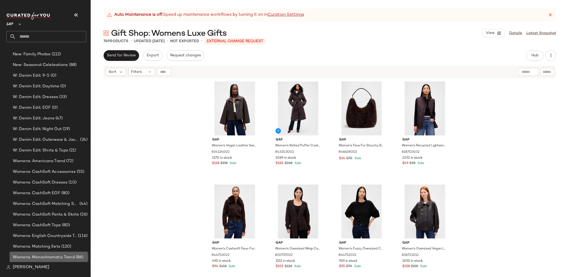
click at [70, 255] on span "Womens: Monochromatic Trend" at bounding box center [44, 257] width 62 height 6
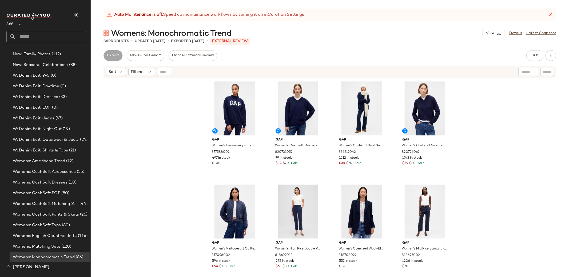
click at [147, 130] on div "Gap Women's Heavyweight French Terry Oversized Mockneck Logo Sweatshirt by Gap …" at bounding box center [330, 184] width 479 height 212
click at [538, 56] on span "Hub" at bounding box center [534, 55] width 7 height 4
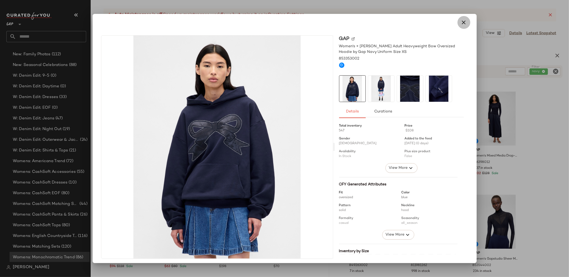
click at [461, 19] on icon "button" at bounding box center [464, 22] width 6 height 6
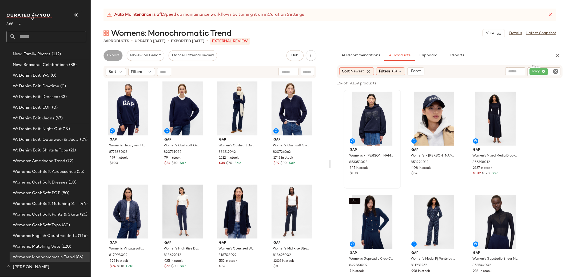
click at [556, 70] on icon "Clear Filter" at bounding box center [556, 71] width 6 height 6
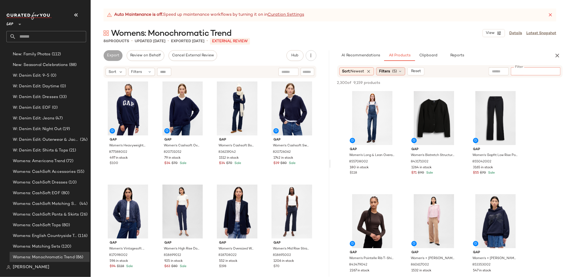
click at [393, 72] on div "Filters (5)" at bounding box center [390, 71] width 29 height 8
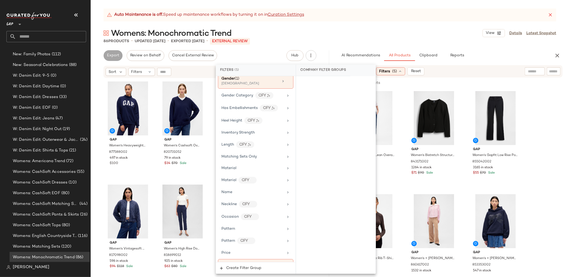
scroll to position [354, 0]
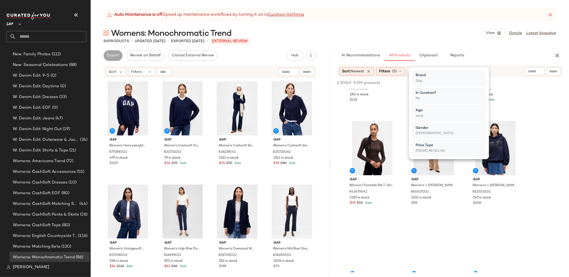
scroll to position [74, 0]
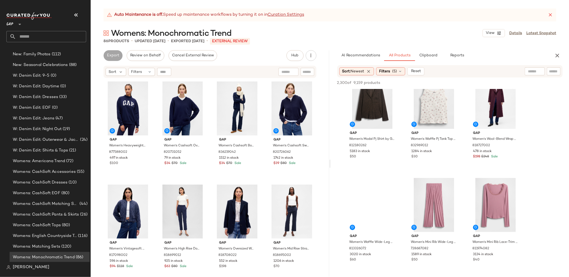
scroll to position [1154, 0]
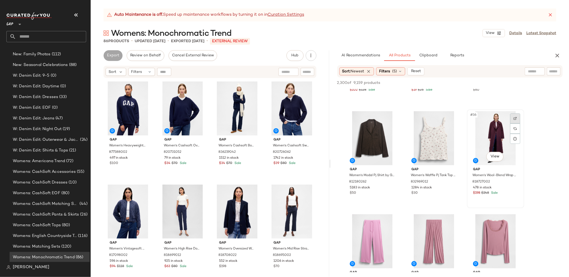
click at [512, 119] on div at bounding box center [515, 118] width 10 height 10
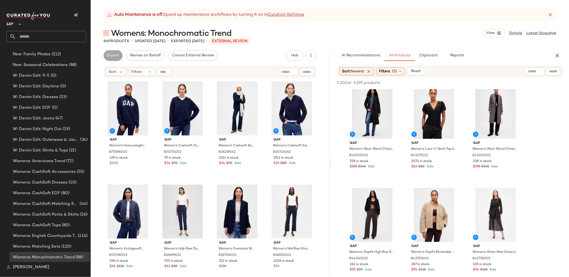
scroll to position [2405, 0]
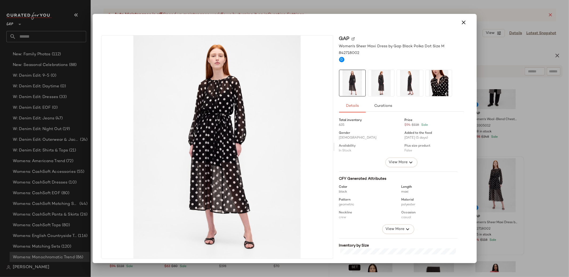
click at [533, 171] on div at bounding box center [284, 138] width 569 height 277
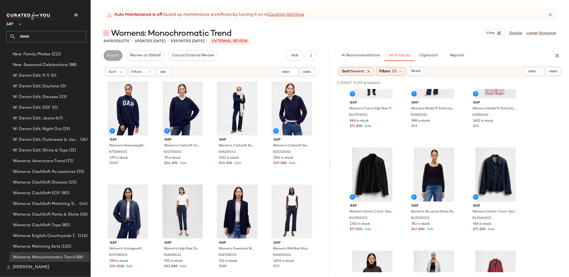
scroll to position [2715, 0]
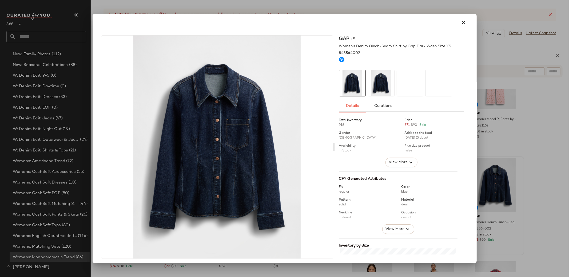
click at [520, 160] on div at bounding box center [284, 138] width 569 height 277
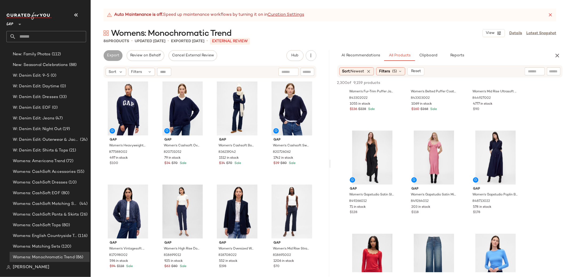
scroll to position [3874, 0]
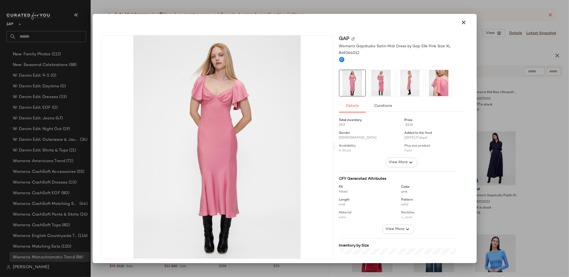
click at [526, 155] on div at bounding box center [284, 138] width 569 height 277
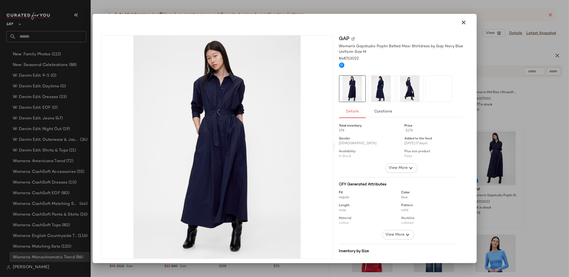
click at [537, 160] on div at bounding box center [284, 138] width 569 height 277
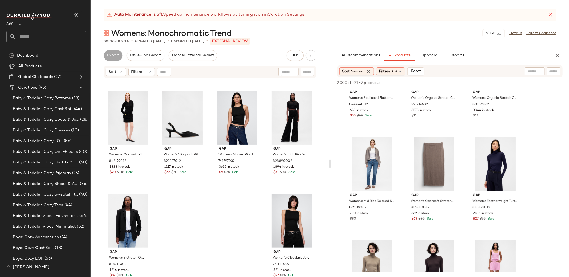
scroll to position [6964, 0]
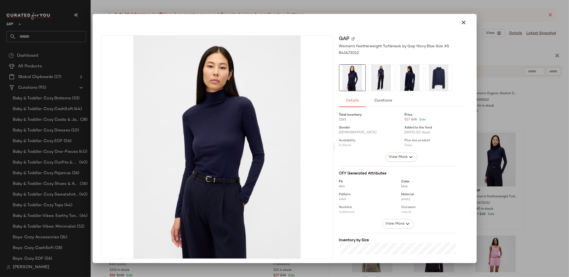
click at [464, 20] on icon "button" at bounding box center [464, 22] width 6 height 6
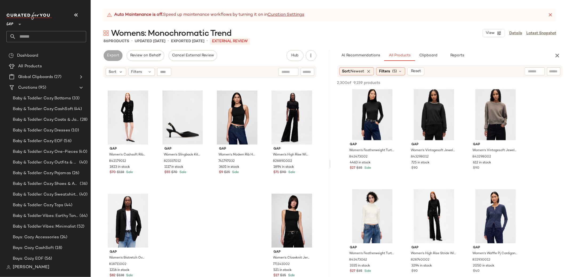
scroll to position [7320, 0]
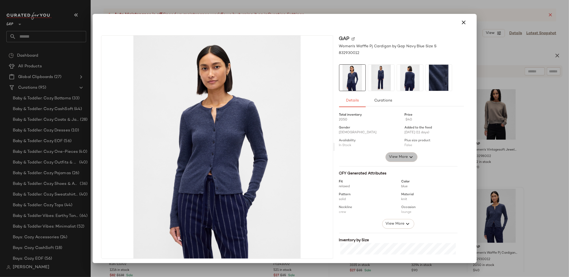
click at [409, 159] on icon "button" at bounding box center [411, 157] width 6 height 6
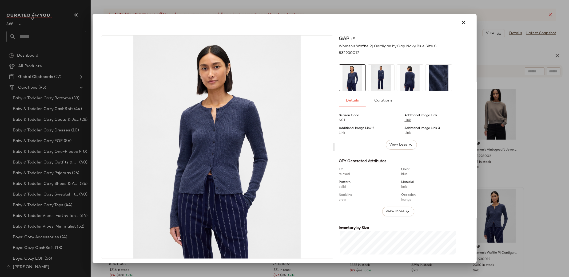
scroll to position [89, 0]
click at [405, 209] on icon "button" at bounding box center [408, 212] width 6 height 6
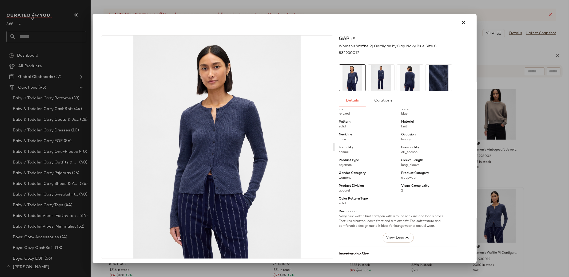
scroll to position [149, 0]
click at [543, 177] on div at bounding box center [284, 138] width 569 height 277
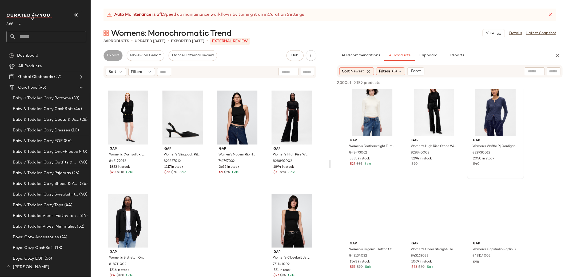
scroll to position [7463, 0]
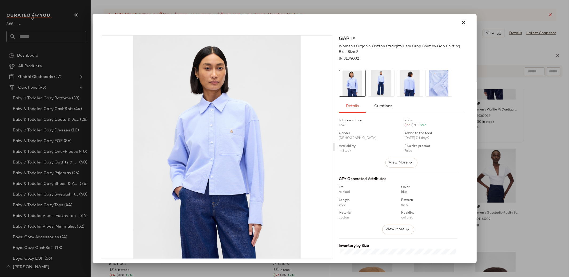
drag, startPoint x: 385, startPoint y: 87, endPoint x: 404, endPoint y: 87, distance: 18.7
click at [385, 87] on img at bounding box center [381, 83] width 26 height 26
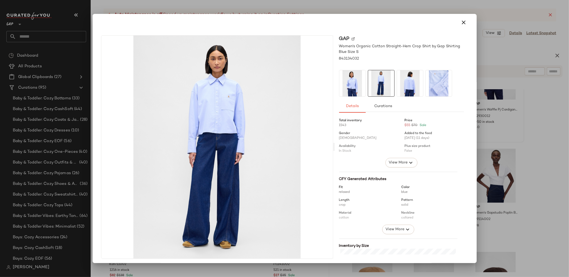
click at [434, 86] on img at bounding box center [439, 83] width 26 height 26
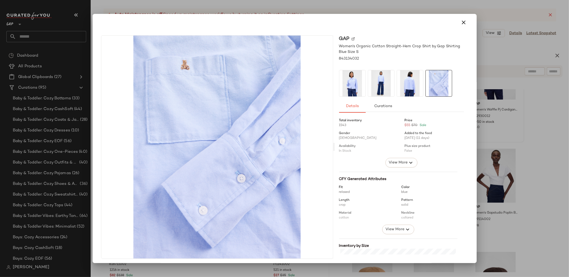
click at [352, 38] on img at bounding box center [353, 38] width 3 height 3
drag, startPoint x: 460, startPoint y: 24, endPoint x: 66, endPoint y: 125, distance: 406.8
click at [461, 24] on icon "button" at bounding box center [464, 22] width 6 height 6
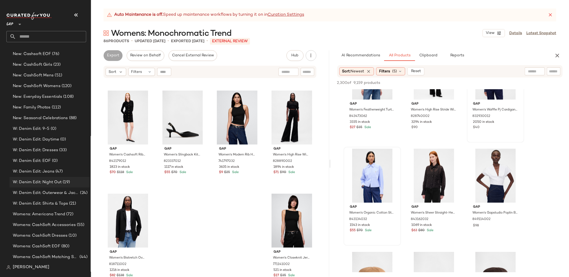
scroll to position [845, 0]
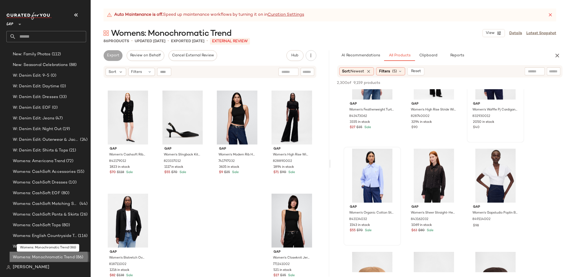
click at [41, 256] on span "Womens: Monochromatic Trend" at bounding box center [44, 257] width 62 height 6
click at [561, 55] on button "button" at bounding box center [557, 55] width 11 height 11
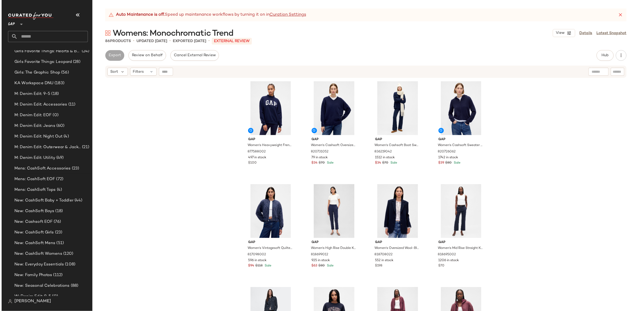
scroll to position [623, 0]
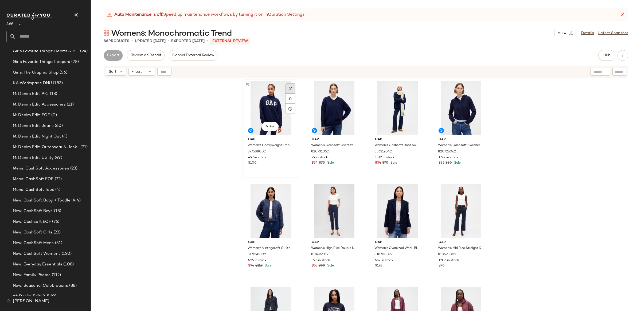
click at [291, 85] on div at bounding box center [290, 89] width 10 height 10
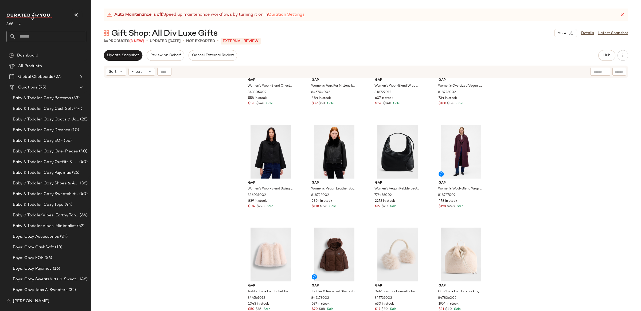
scroll to position [701, 0]
